Goal: Answer question/provide support

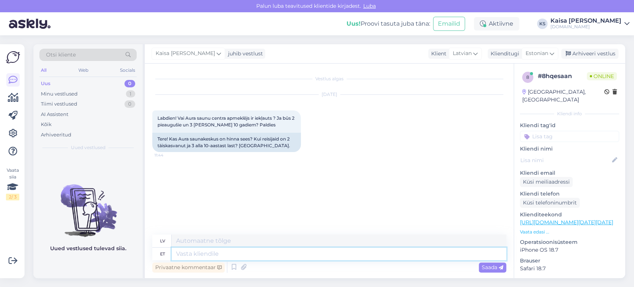
click at [280, 255] on textarea at bounding box center [338, 253] width 334 height 13
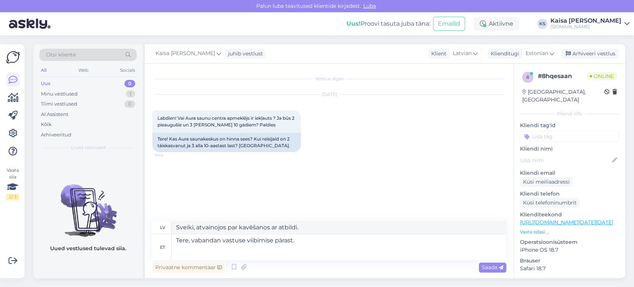
click at [540, 228] on p "Vaata edasi ..." at bounding box center [569, 231] width 99 height 7
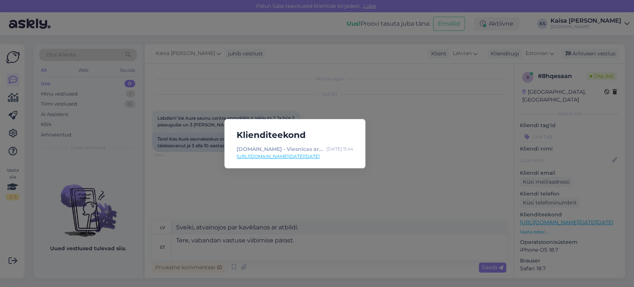
click at [346, 157] on link "[URL][DOMAIN_NAME][DATE][DATE]" at bounding box center [294, 156] width 117 height 7
click at [190, 147] on div "Klienditeekond [DOMAIN_NAME] - Viesnīcas ar īpašu maģiju [DATE] 11:44 [URL][DOM…" at bounding box center [317, 143] width 634 height 287
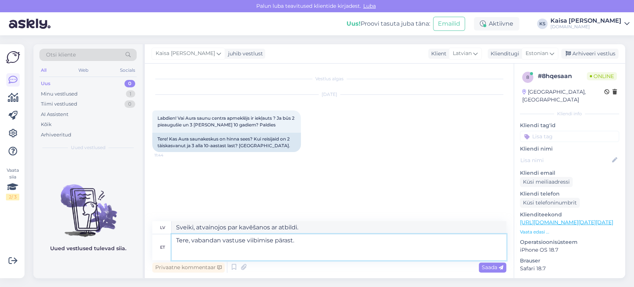
click at [288, 252] on textarea "Tere, vabandan vastuse viibimise pärast." at bounding box center [338, 247] width 334 height 26
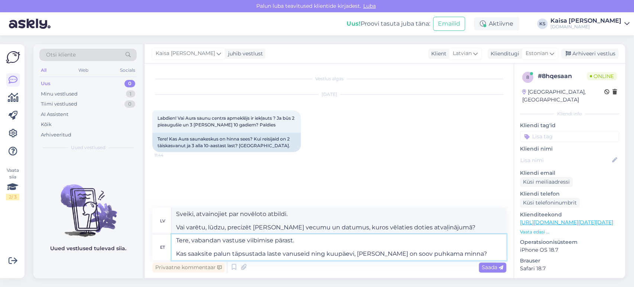
type textarea "Tere, vabandan vastuse viibimise pärast. Kas saaksite palun täpsustada laste va…"
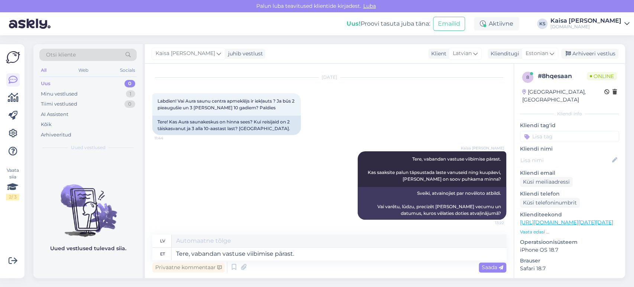
click at [251, 173] on div "Kaisa [PERSON_NAME] Tere, vabandan vastuse viibimise pärast. Kas saaksite palun…" at bounding box center [329, 185] width 354 height 85
click at [392, 109] on div "[DATE] Labdien! Vai Aura saunu centra apmeklējs ir iekļauts ? Ja būs 2 pieauguš…" at bounding box center [329, 105] width 354 height 73
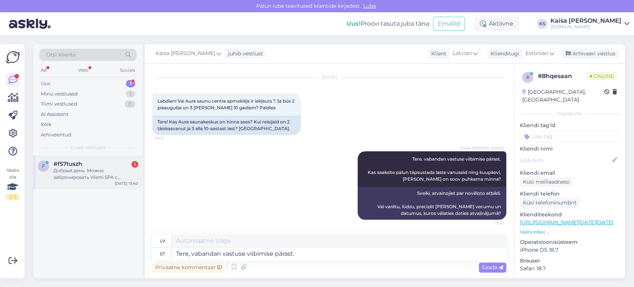
click at [86, 179] on div "Добрый день. Можно забронировать Viismi SPA с аквапарком Atlantis H2O с 10.10-1…" at bounding box center [95, 173] width 85 height 13
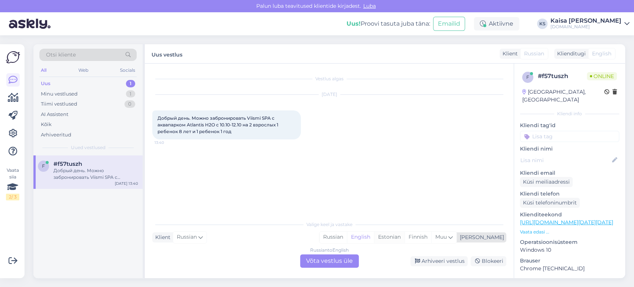
click at [404, 236] on div "Estonian" at bounding box center [389, 236] width 30 height 11
click at [339, 263] on div "Russian to Estonian Võta vestlus üle" at bounding box center [329, 260] width 59 height 13
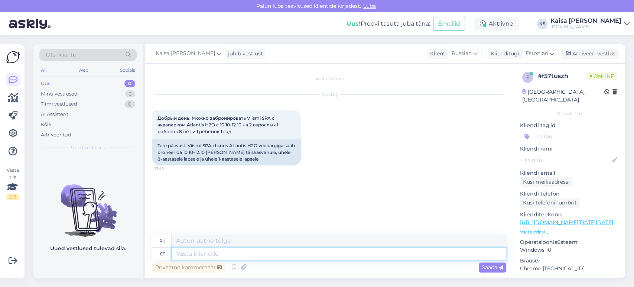
click at [340, 257] on textarea at bounding box center [338, 253] width 334 height 13
click at [545, 219] on link "[URL][DOMAIN_NAME]" at bounding box center [549, 222] width 58 height 7
click at [272, 248] on textarea at bounding box center [338, 253] width 334 height 13
type textarea "Tere"
type textarea "Привет"
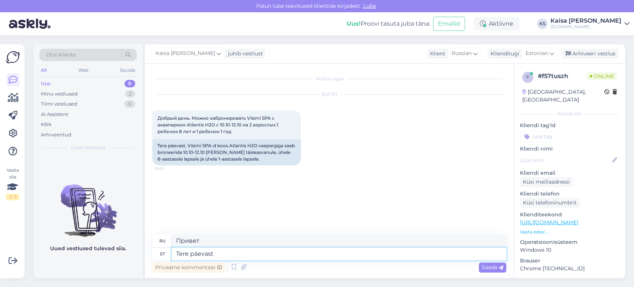
type textarea "Tere päevast!"
type textarea "Добрый день!"
type textarea "Otselink p"
type textarea "Прямая ссылка"
type textarea "Otselink paketi ju"
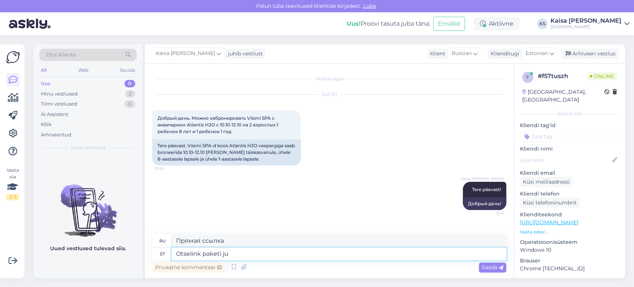
type textarea "Прямая ссылка на пакет"
type textarea "Otselink paketi juurde on si"
type textarea "Прямая ссылка на пакет:"
type textarea "Otselink paketi juurde on siin:"
type textarea "Прямая ссылка на пакет здесь:"
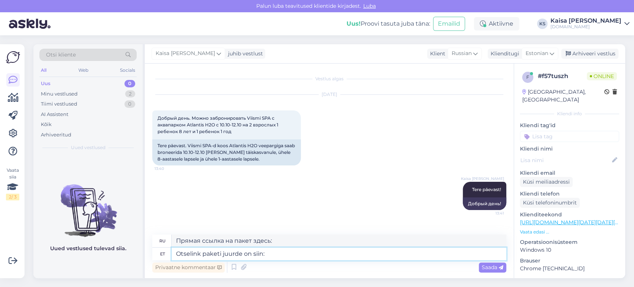
paste textarea "[URL][DOMAIN_NAME][DATE][DATE][GEOGRAPHIC_DATA]"
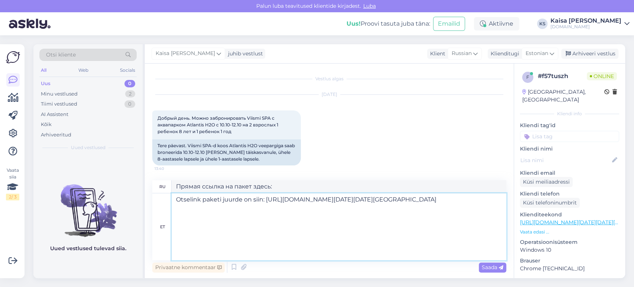
type textarea "Otselink paketi juurde on siin: [URL][DOMAIN_NAME][DATE][DATE][GEOGRAPHIC_DATA]"
type textarea "Прямая ссылка на пакет здесь: [URL][DOMAIN_NAME][DATE][DATE][GEOGRAPHIC_DATA]"
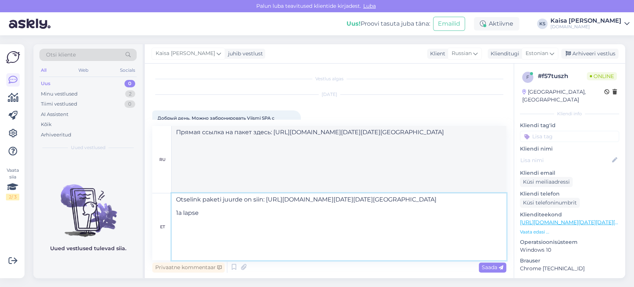
type textarea "Otselink paketi juurde on siin: [URL][DOMAIN_NAME][DATE][DATE][GEOGRAPHIC_DATA]…"
type textarea "Прямая ссылка на пакет здесь: [URL][DOMAIN_NAME][DATE][DATE][GEOGRAPHIC_DATA] 1…"
type textarea "Otselink paketi juurde on siin: [URL][DOMAIN_NAME][DATE][DATE][GEOGRAPHIC_DATA]…"
type textarea "Прямая ссылка на пакет здесь: [URL][DOMAIN_NAME][DATE][DATE][GEOGRAPHIC_DATA] 1…"
type textarea "Otselink paketi juurde on siin: [URL][DOMAIN_NAME][DATE][DATE][GEOGRAPHIC_DATA]…"
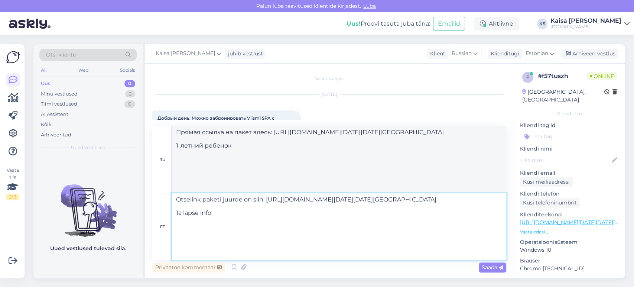
type textarea "Прямая ссылка на пакет здесь: [URL][DOMAIN_NAME][DATE][DATE][GEOGRAPHIC_DATA] И…"
type textarea "Otselink paketi juurde on siin: [URL][DOMAIN_NAME][DATE][DATE][GEOGRAPHIC_DATA]…"
type textarea "Loremi dolors am conse adipi: elits://doeiusmodtem.inc/ut/labore-etdo/magnaa-en…"
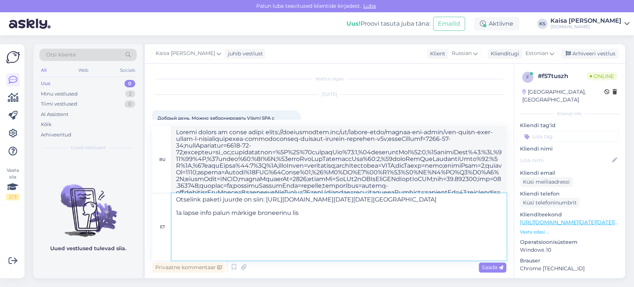
type textarea "Otselink paketi juurde on siin: [URL][DOMAIN_NAME][DATE][DATE][GEOGRAPHIC_DATA]…"
type textarea "Loremi dolors am conse adipi: elits://doeiusmodtem.inc/ut/labore-etdo/magnaa-en…"
type textarea "Otselink paketi juurde on siin: [URL][DOMAIN_NAME][DATE][DATE][GEOGRAPHIC_DATA]…"
type textarea "Loremi dolors am conse adipi: elits://doeiusmodtem.inc/ut/labore-etdo/magnaa-en…"
type textarea "Otselink paketi juurde on siin: [URL][DOMAIN_NAME][DATE][DATE][GEOGRAPHIC_DATA]…"
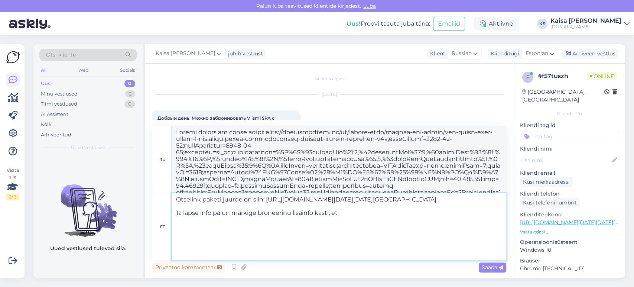
type textarea "Loremi dolors am conse adipi: elits://doeiusmodtem.inc/ut/labore-etdo/magnaa-en…"
type textarea "Otselink paketi juurde on siin: [URL][DOMAIN_NAME][DATE][DATE][GEOGRAPHIC_DATA]…"
type textarea "Loremi dolors am conse adipi: elits://doeiusmodtem.inc/ut/labore-etdo/magnaa-en…"
type textarea "Otselink paketi juurde on siin: [URL][DOMAIN_NAME][DATE][DATE][GEOGRAPHIC_DATA]…"
type textarea "Loremi dolors am conse adipi: elits://doeiusmodtem.inc/ut/labore-etdo/magnaa-en…"
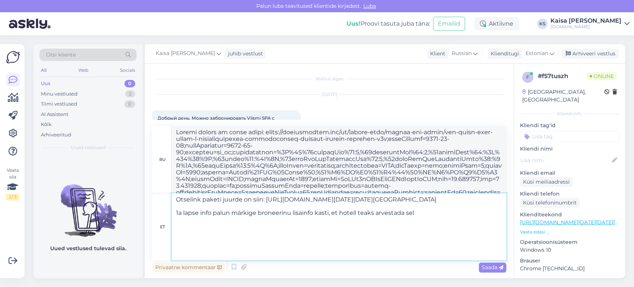
type textarea "Otselink paketi juurde on siin: [URL][DOMAIN_NAME][DATE][DATE][GEOGRAPHIC_DATA]…"
type textarea "Loremi dolors am conse adipi: elits://doeiusmodtem.inc/ut/labore-etdo/magnaa-en…"
type textarea "Otselink paketi juurde on siin: [URL][DOMAIN_NAME][DATE][DATE][GEOGRAPHIC_DATA]…"
type textarea "Loremi dolors am conse adipi: elits://doeiusmodtem.inc/ut/labore-etdo/magnaa-en…"
type textarea "Otselink paketi juurde on siin: [URL][DOMAIN_NAME][DATE][DATE][GEOGRAPHIC_DATA]…"
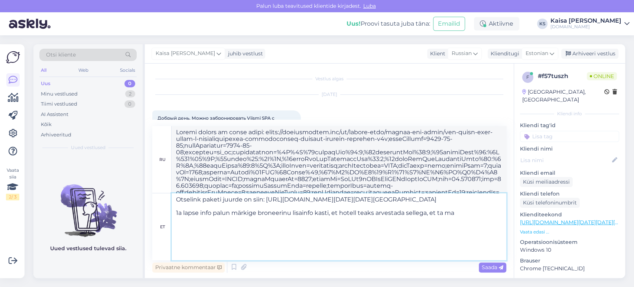
type textarea "Loremi dolors am conse adipi: elits://doeiusmodtem.inc/ut/labore-etdo/magnaa-en…"
type textarea "Otselink paketi juurde on siin: [URL][DOMAIN_NAME][DATE][DATE][GEOGRAPHIC_DATA]…"
type textarea "Loremi dolors am conse adipi: elits://doeiusmodtem.inc/ut/labore-etdo/magnaa-en…"
type textarea "Otselink paketi juurde on siin: [URL][DOMAIN_NAME][DATE][DATE][GEOGRAPHIC_DATA]…"
type textarea "Loremi dolors am conse adipi: elits://doeiusmodtem.inc/ut/labore-etdo/magnaa-en…"
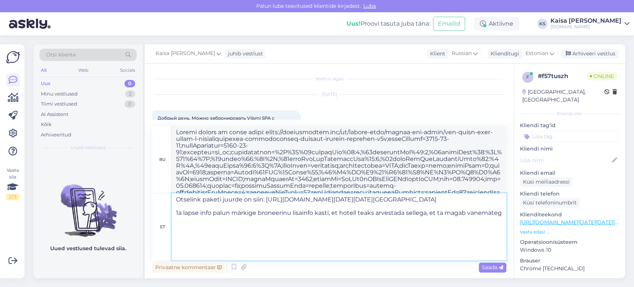
scroll to position [30, 0]
type textarea "Otselink paketi juurde on siin: [URL][DOMAIN_NAME][DATE][DATE][GEOGRAPHIC_DATA]…"
type textarea "Loremi dolors am conse adipi: elits://doeiusmodtem.inc/ut/labore-etdo/magnaa-en…"
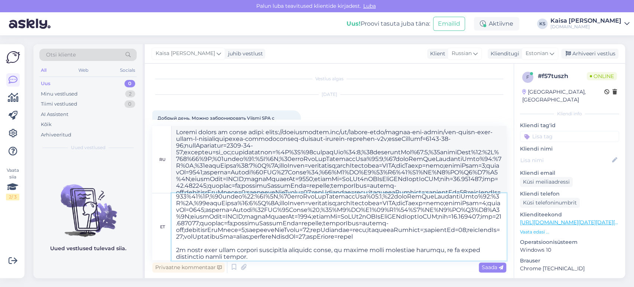
type textarea "Loremips dolors ametco ad elit: seddo://eiusmodtempo.inc/ut/labore-etdo/magnaa-…"
type textarea "Loremi dolors am conse adipi: elits://doeiusmodtem.inc/ut/labore-etdo/magnaa-en…"
type textarea "Loremips dolors ametco ad elit: seddo://eiusmodtempo.inc/ut/labore-etdo/magnaa-…"
type textarea "Loremi dolors am conse adipi: elits://doeiusmodtem.inc/ut/labore-etdo/magnaa-en…"
type textarea "Loremips dolors ametco ad elit: seddo://eiusmodtempo.inc/ut/labore-etdo/magnaa-…"
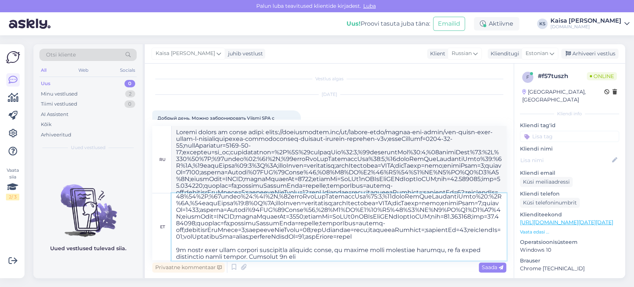
type textarea "Loremi dolors am conse adipi: elits://doeiusmodtem.inc/ut/labore-etdo/magnaa-en…"
type textarea "Loremips dolors ametco ad elit: seddo://eiusmodtempo.inc/ut/labore-etdo/magnaa-…"
type textarea "Loremi dolors am conse adipi: elits://doeiusmodtem.inc/ut/labore-etdo/magnaa-en…"
type textarea "Loremips dolors ametco ad elit: seddo://eiusmodtempo.inc/ut/labore-etdo/magnaa-…"
type textarea "Loremi dolors am conse adipi: elits://doeiusmodtem.inc/ut/labore-etdo/magnaa-en…"
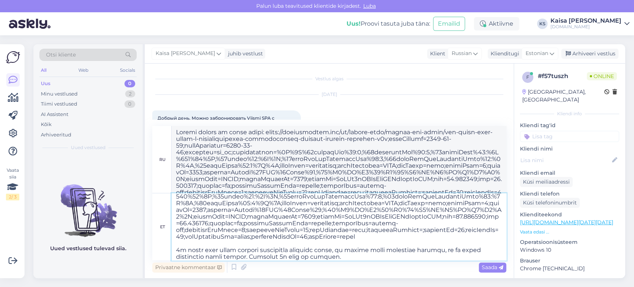
type textarea "Loremips dolors ametco ad elit: seddo://eiusmodtempo.inc/ut/labore-etdo/magnaa-…"
type textarea "Loremi dolors am conse adipi: elits://doeiusmodtem.inc/ut/labore-etdo/magnaa-en…"
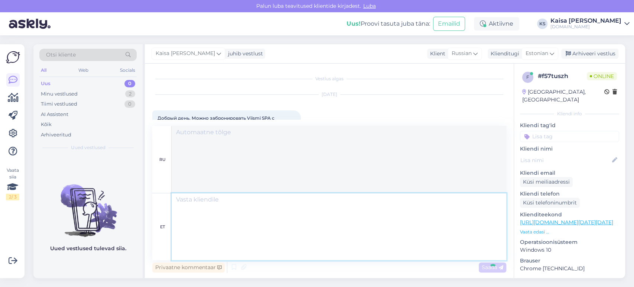
scroll to position [0, 0]
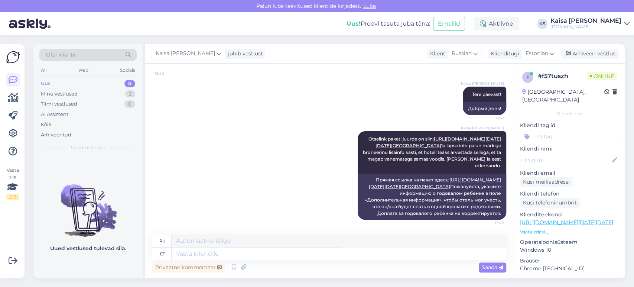
click at [303, 123] on div "Kaisa [PERSON_NAME] Otselink paketi juurde on siin: [URL][DOMAIN_NAME][DATE][DA…" at bounding box center [329, 175] width 354 height 105
